Goal: Task Accomplishment & Management: Manage account settings

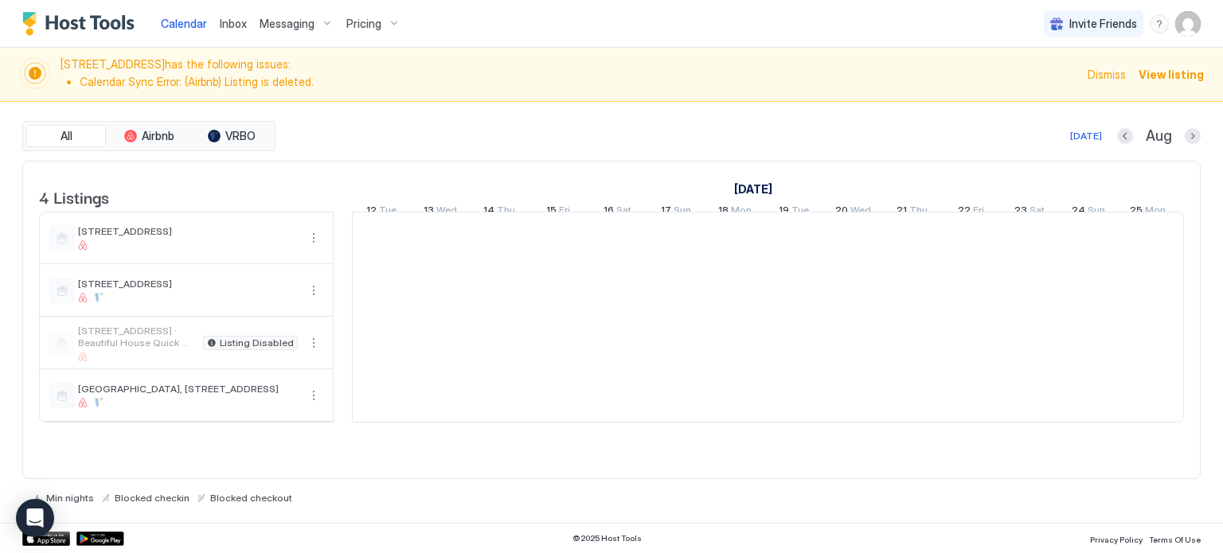
scroll to position [0, 884]
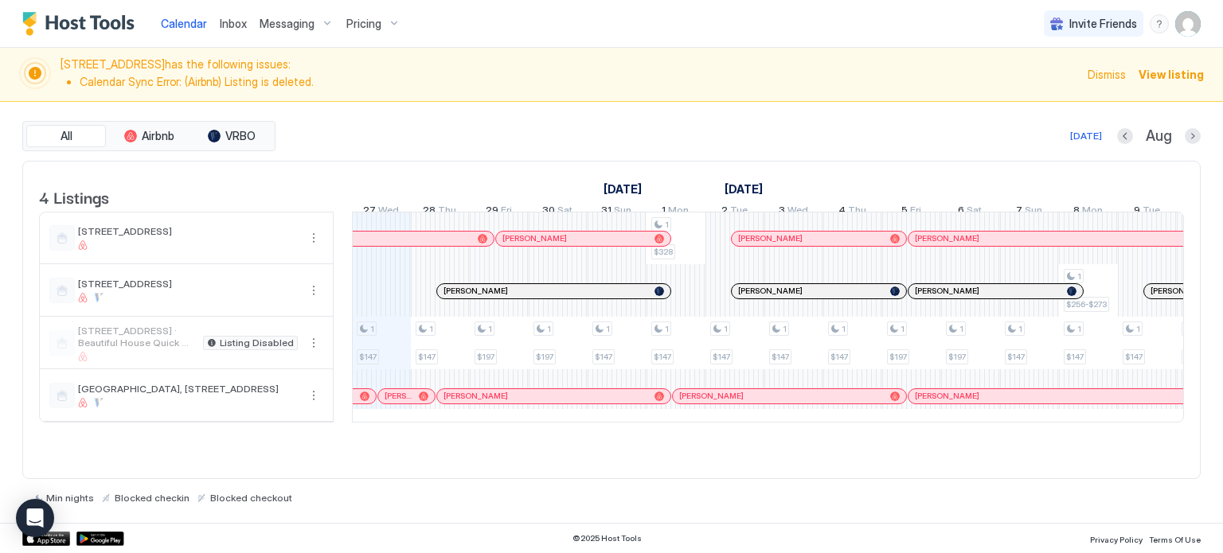
click at [359, 26] on span "Pricing" at bounding box center [363, 24] width 35 height 14
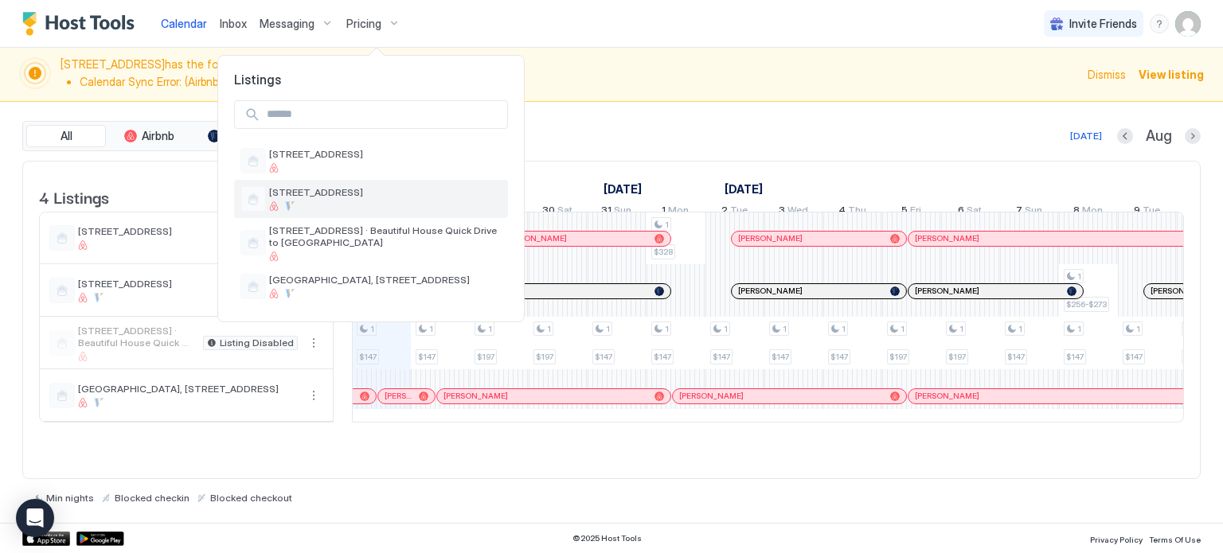
click at [310, 200] on div "[STREET_ADDRESS]" at bounding box center [385, 198] width 232 height 25
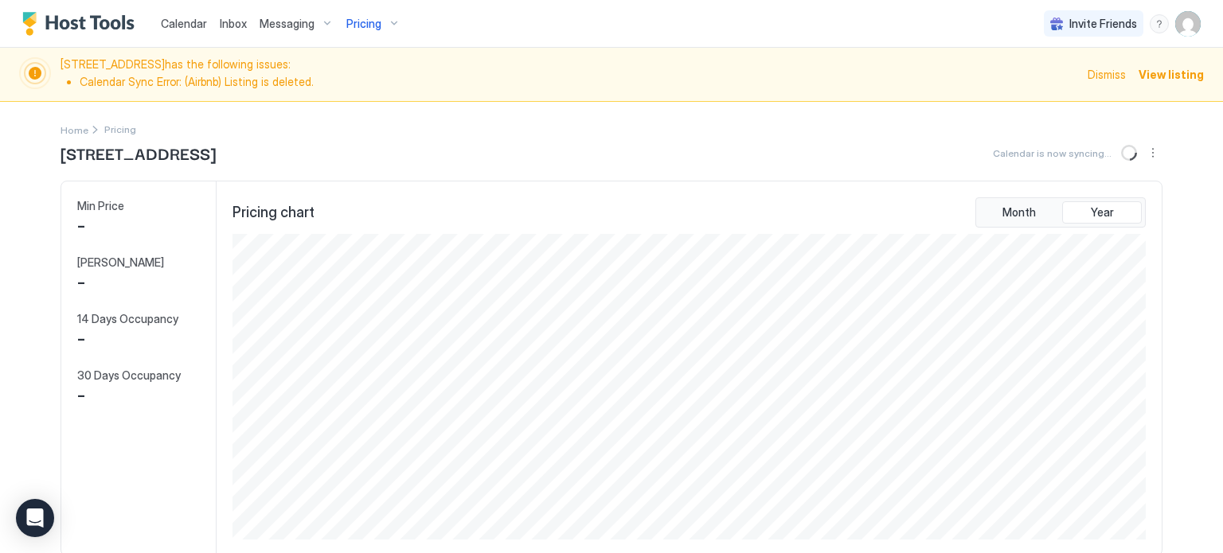
scroll to position [306, 917]
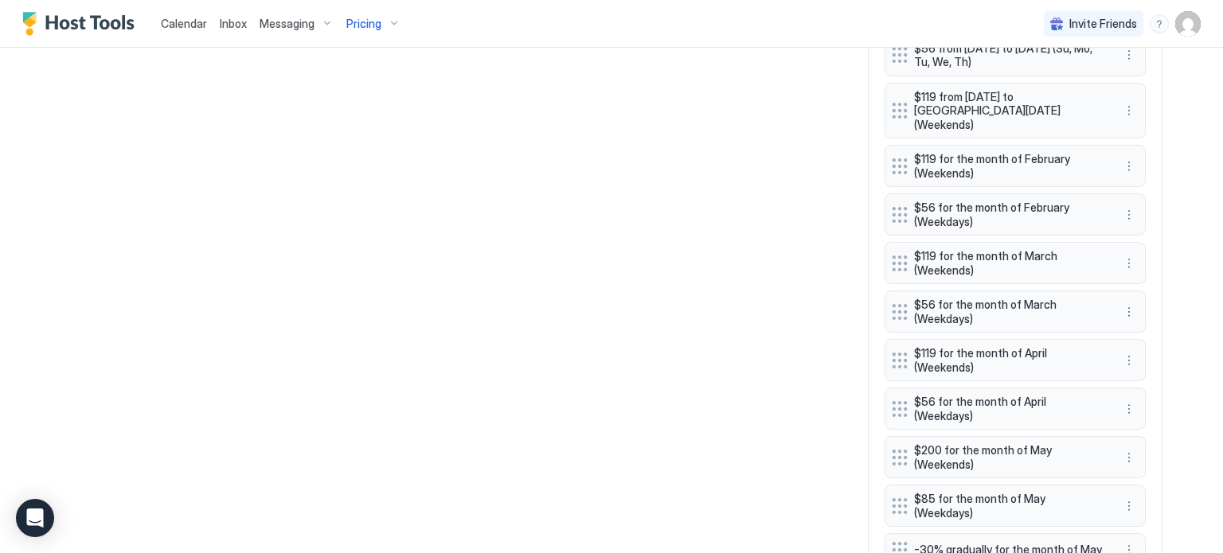
scroll to position [1261, 0]
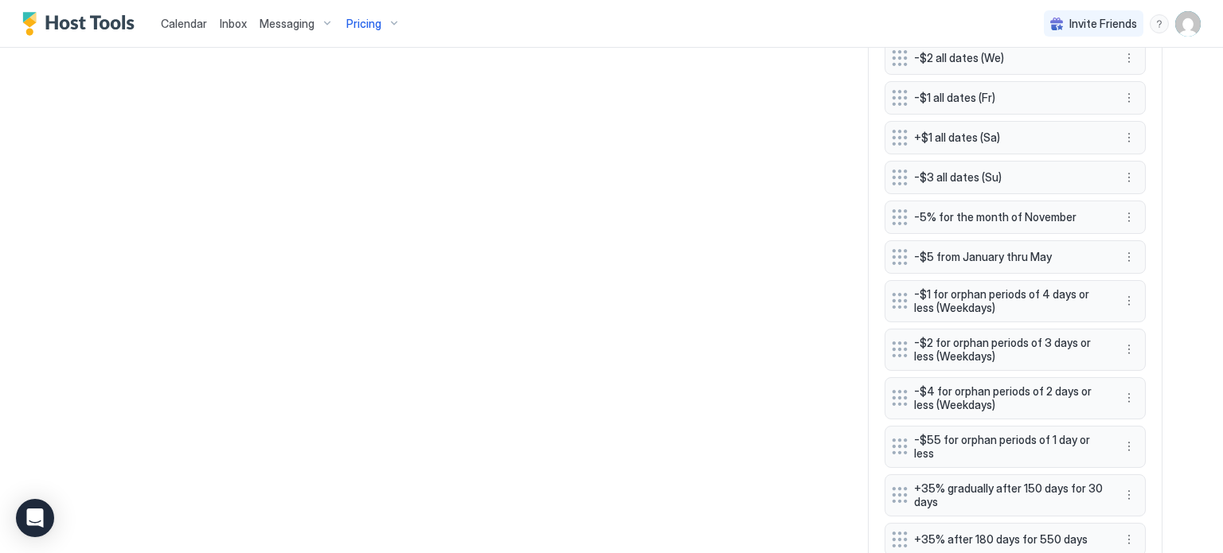
scroll to position [4744, 0]
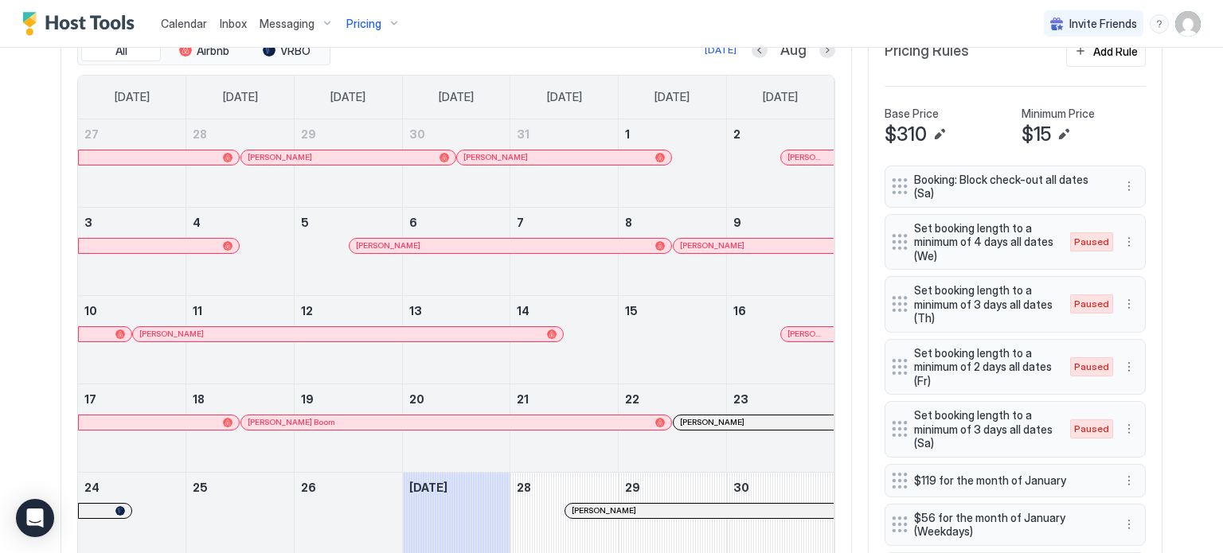
scroll to position [601, 0]
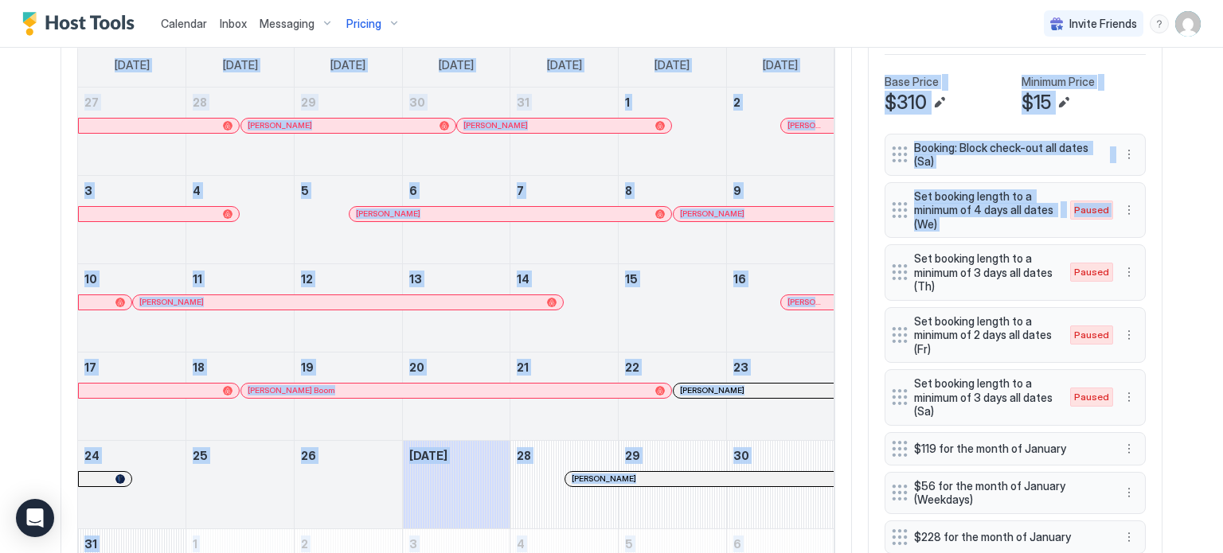
drag, startPoint x: 856, startPoint y: 276, endPoint x: 848, endPoint y: 295, distance: 20.7
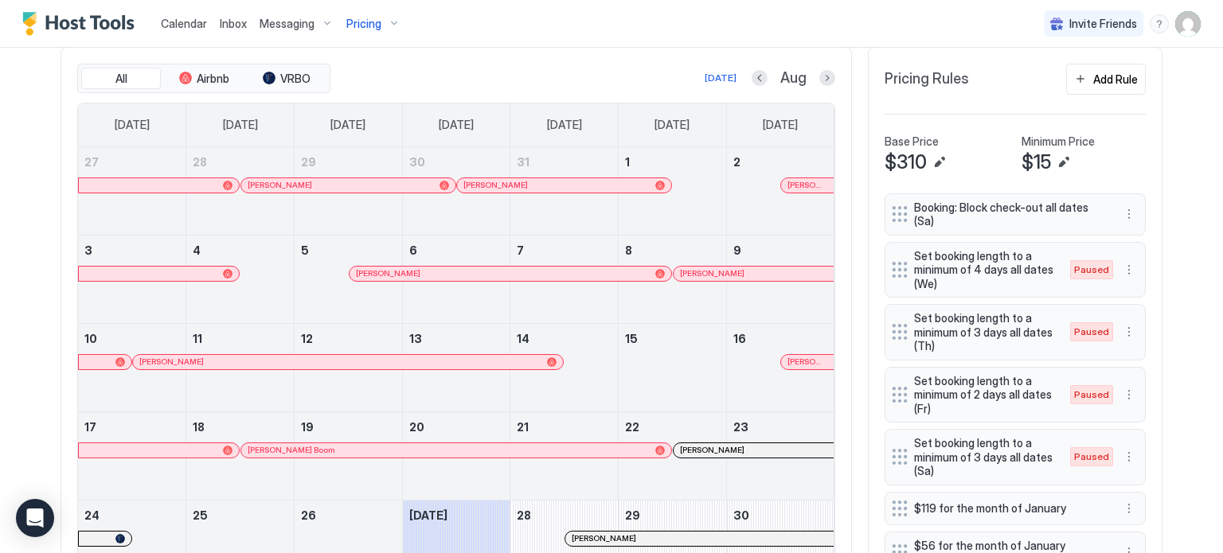
scroll to position [537, 0]
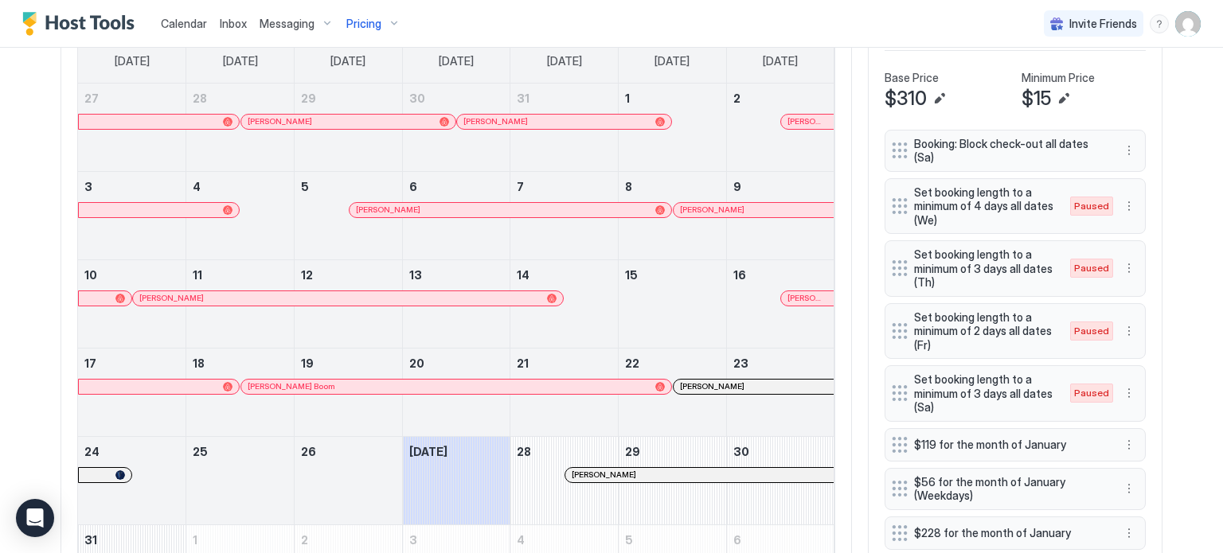
scroll to position [601, 0]
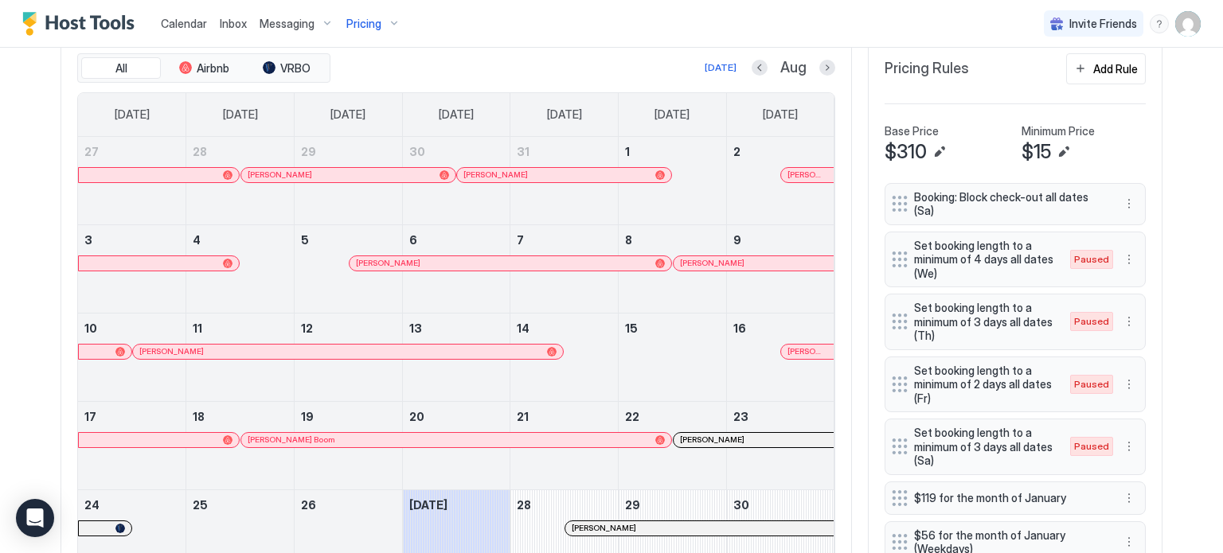
scroll to position [556, 0]
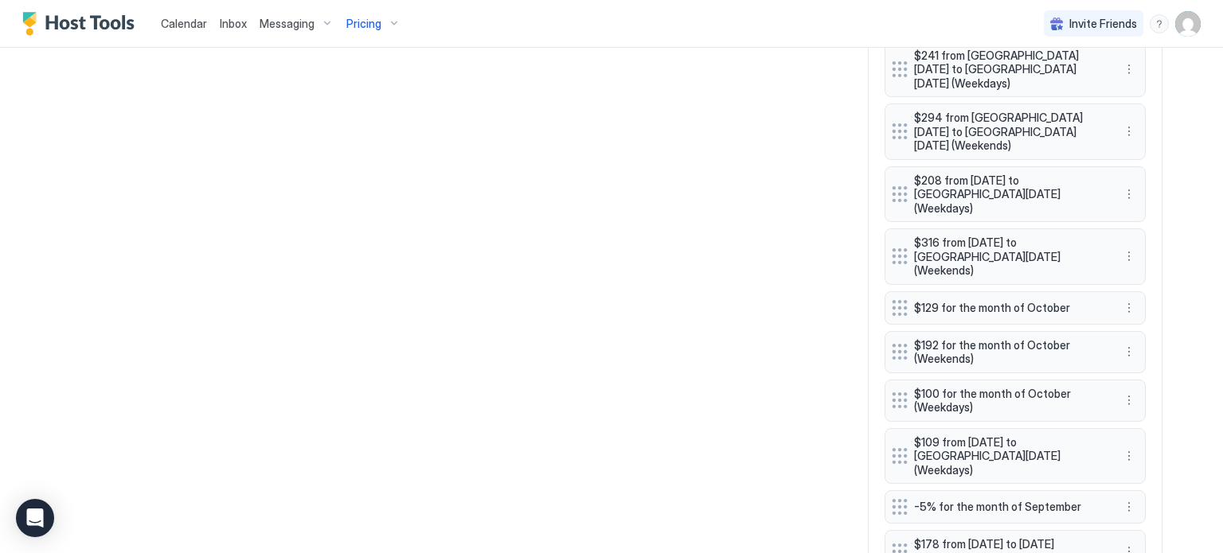
scroll to position [2738, 0]
